Goal: Task Accomplishment & Management: Complete application form

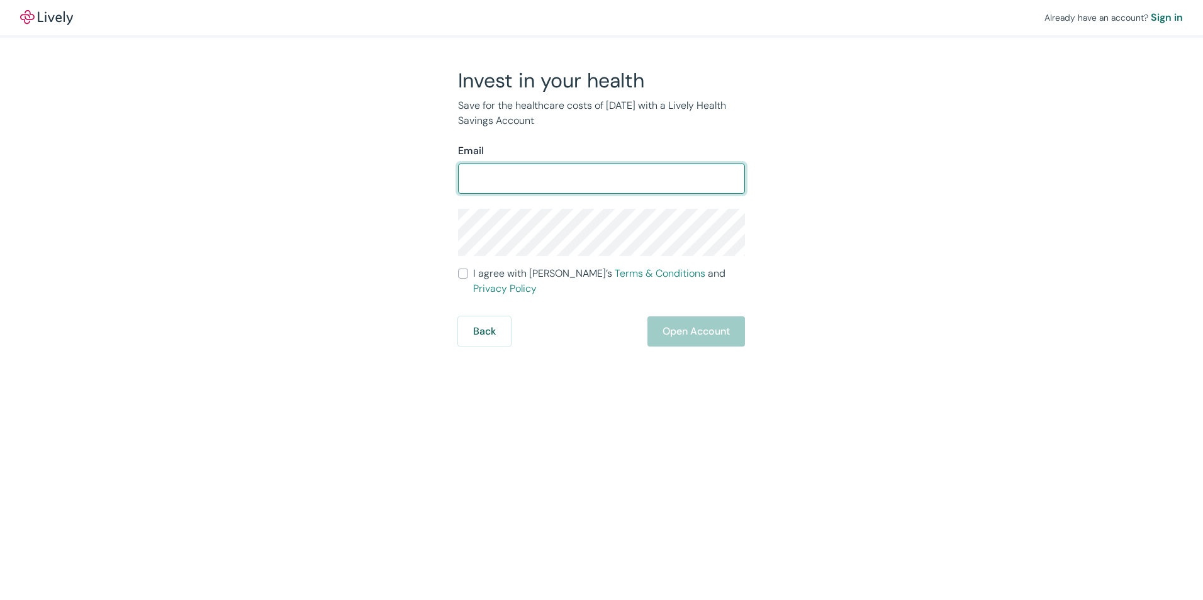
click at [549, 185] on input "Email" at bounding box center [601, 178] width 287 height 25
type input "[PERSON_NAME][EMAIL_ADDRESS][PERSON_NAME][DOMAIN_NAME]"
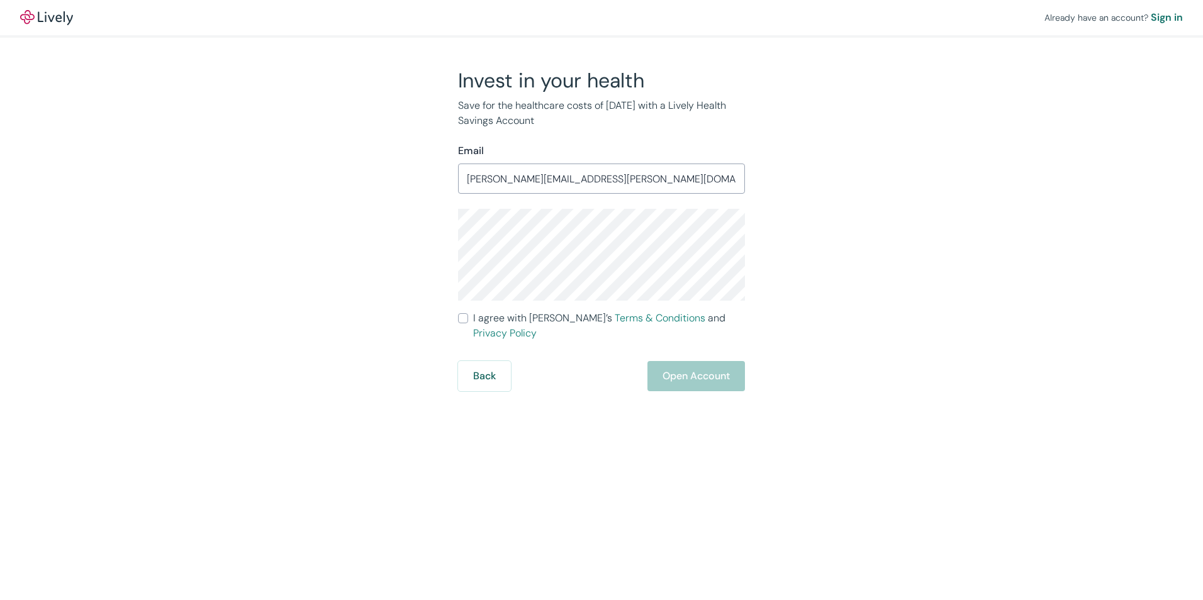
click at [459, 320] on input "I agree with Lively’s Terms & Conditions and Privacy Policy" at bounding box center [463, 318] width 10 height 10
checkbox input "true"
click at [1177, 13] on div "Sign in" at bounding box center [1167, 17] width 32 height 15
